Goal: Information Seeking & Learning: Learn about a topic

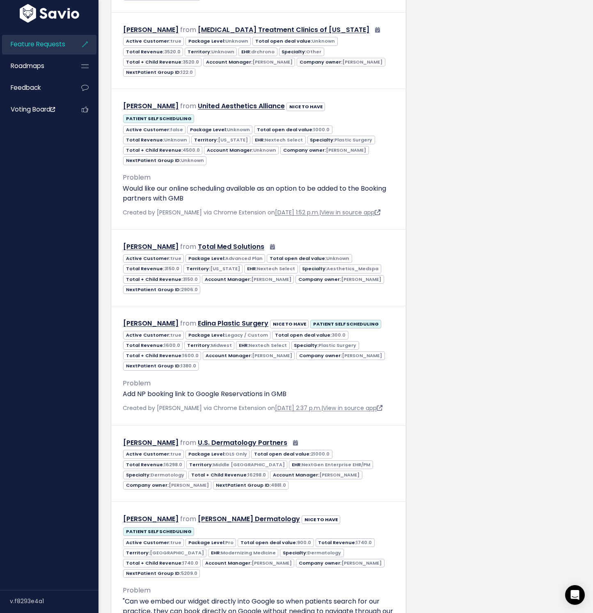
scroll to position [855, 0]
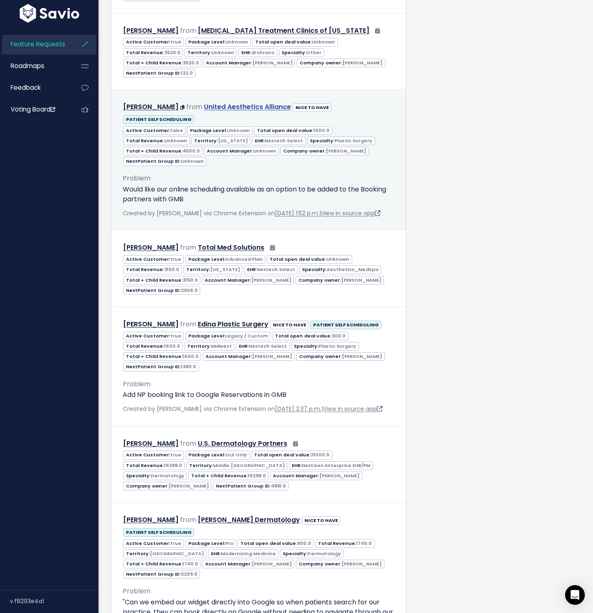
click at [250, 102] on link "United Aesthetics Alliance" at bounding box center [247, 106] width 87 height 9
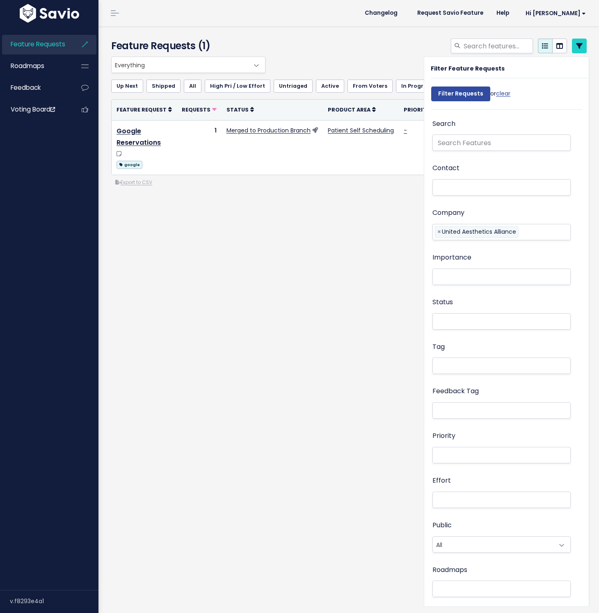
select select
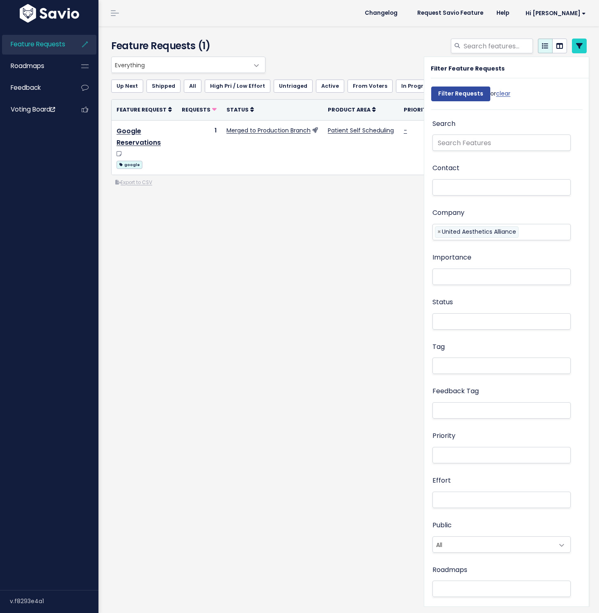
select select
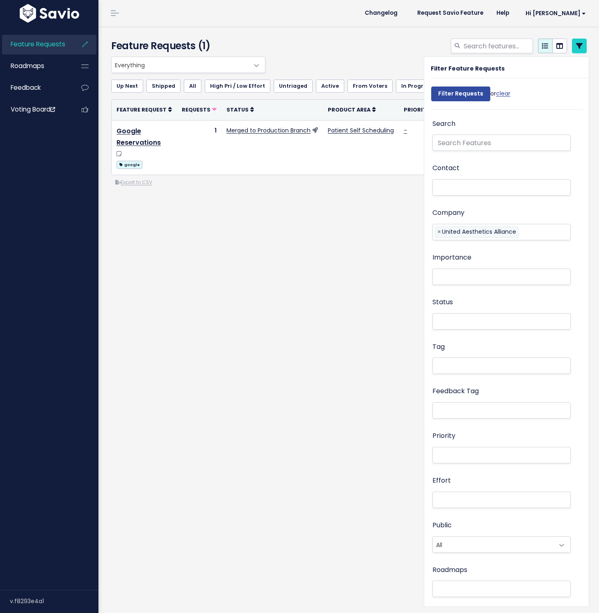
select select
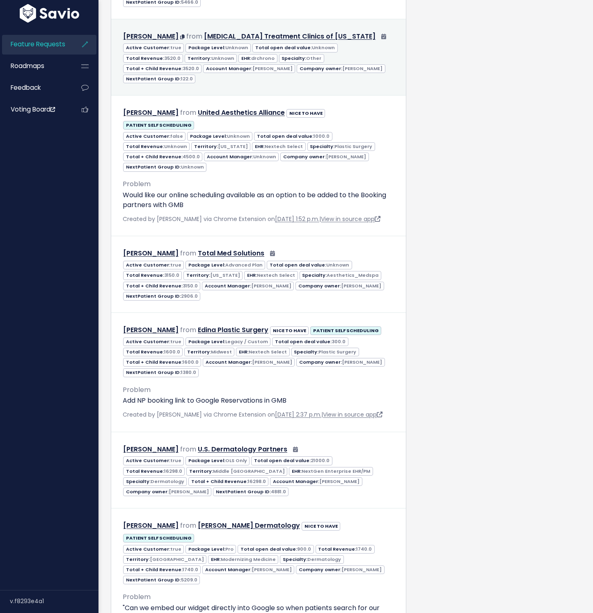
scroll to position [855, 0]
